Goal: Task Accomplishment & Management: Manage account settings

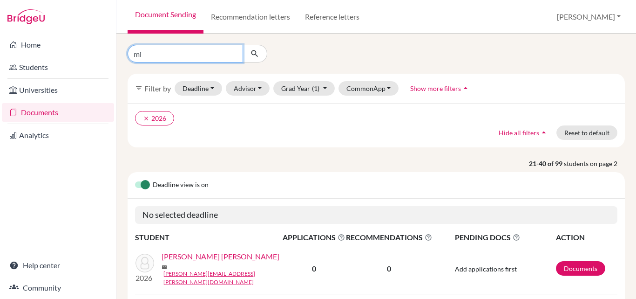
type input "m"
click at [177, 54] on input "Find student by name..." at bounding box center [186, 54] width 116 height 18
type input "emilia"
click button "submit" at bounding box center [255, 54] width 25 height 18
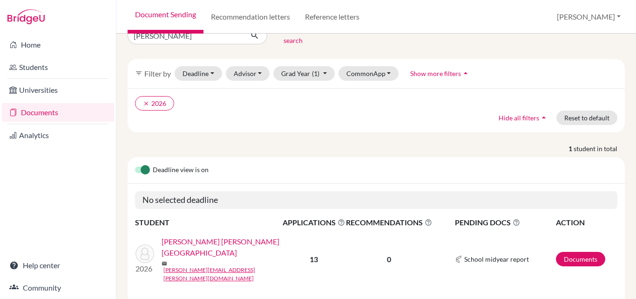
scroll to position [27, 0]
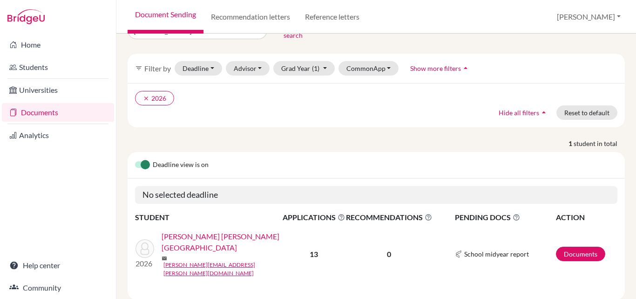
click at [200, 232] on link "[PERSON_NAME] [PERSON_NAME][GEOGRAPHIC_DATA]" at bounding box center [225, 242] width 127 height 22
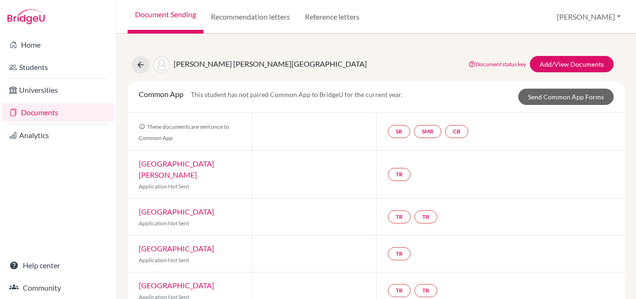
click at [20, 114] on link "Documents" at bounding box center [58, 112] width 112 height 19
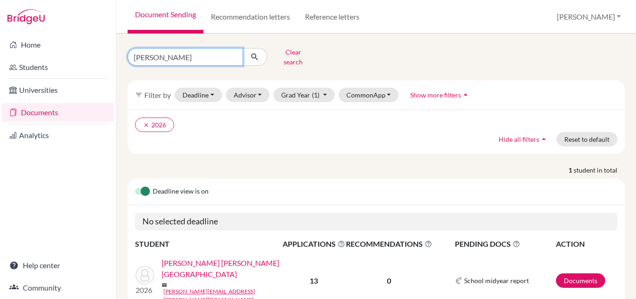
drag, startPoint x: 158, startPoint y: 54, endPoint x: 119, endPoint y: 52, distance: 38.7
click at [119, 52] on div "emilia Clear search filter_list Filter by Deadline - Select a date range Or dou…" at bounding box center [376, 166] width 520 height 265
type input "figueredo"
click button "submit" at bounding box center [255, 57] width 25 height 18
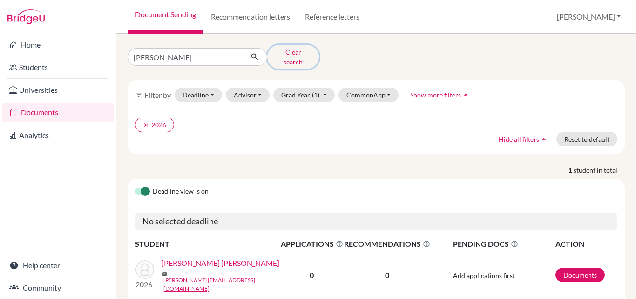
click at [293, 52] on button "Clear search" at bounding box center [293, 57] width 52 height 24
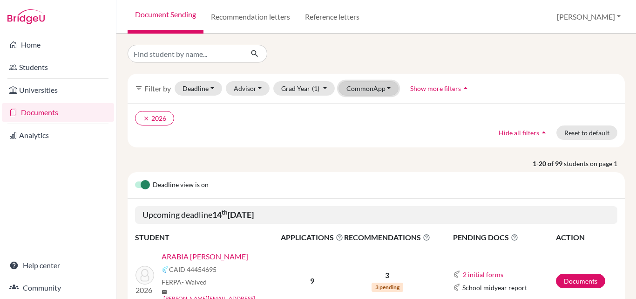
click at [361, 89] on button "CommonApp" at bounding box center [369, 88] width 61 height 14
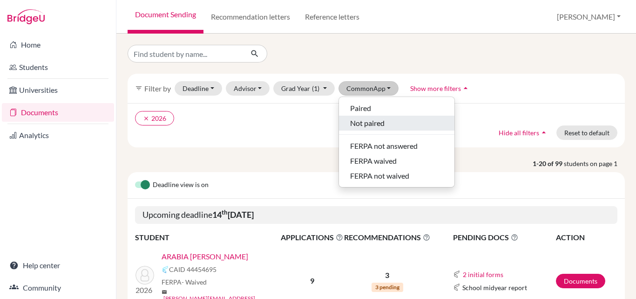
click at [362, 122] on span "Not paired" at bounding box center [367, 122] width 34 height 11
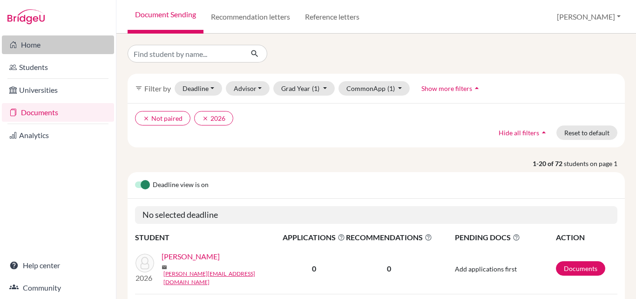
click at [27, 42] on link "Home" at bounding box center [58, 44] width 112 height 19
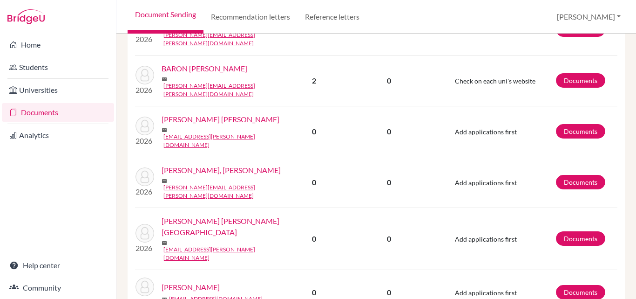
scroll to position [594, 0]
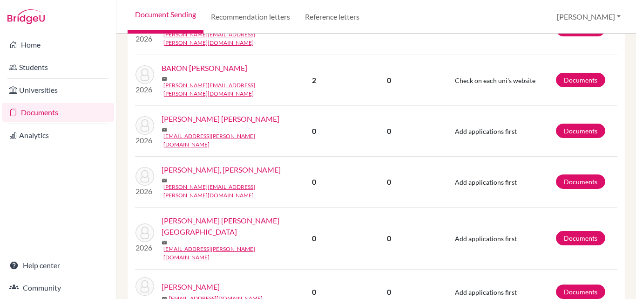
drag, startPoint x: 279, startPoint y: 236, endPoint x: 246, endPoint y: 238, distance: 32.7
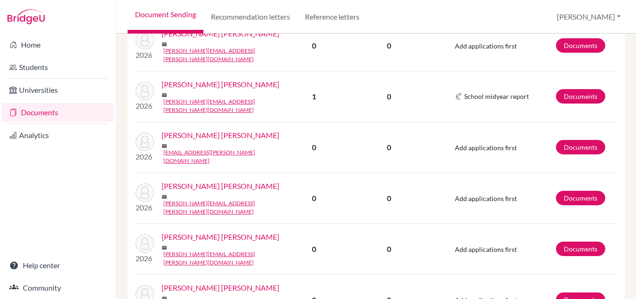
scroll to position [905, 0]
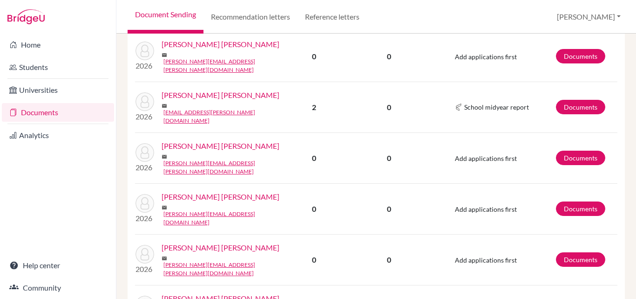
scroll to position [927, 0]
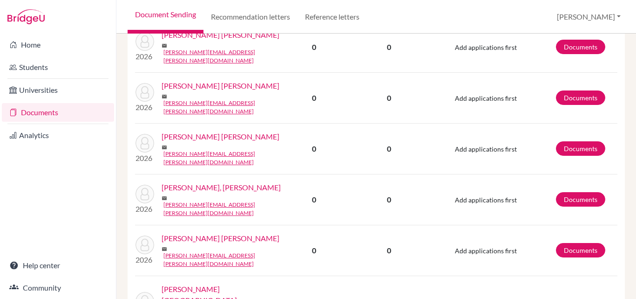
scroll to position [921, 0]
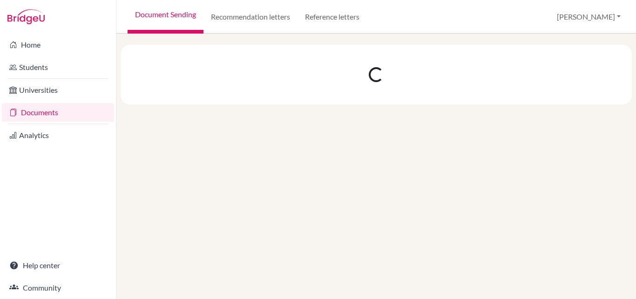
scroll to position [0, 0]
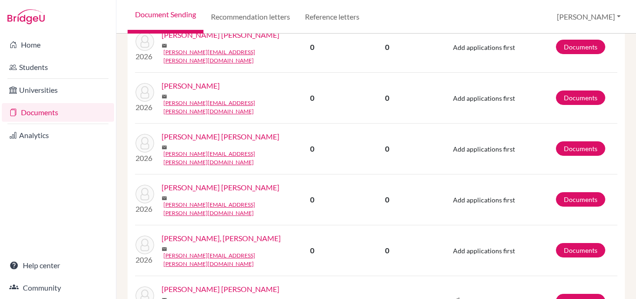
scroll to position [437, 0]
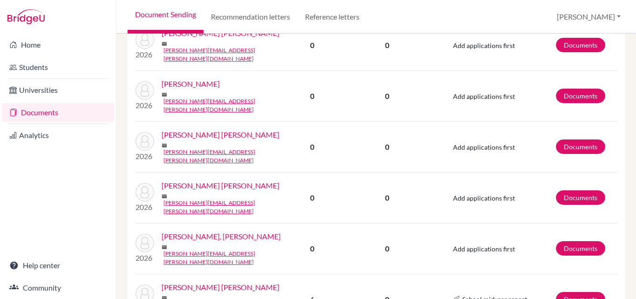
click at [210, 281] on link "[PERSON_NAME] [PERSON_NAME]" at bounding box center [221, 286] width 118 height 11
